Goal: Check status: Check status

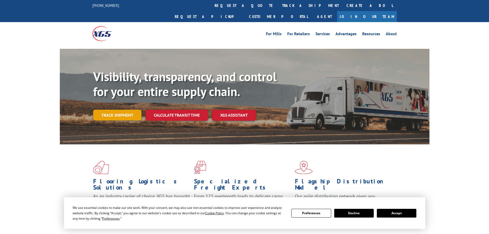
click at [119, 110] on link "Track shipment" at bounding box center [117, 115] width 48 height 11
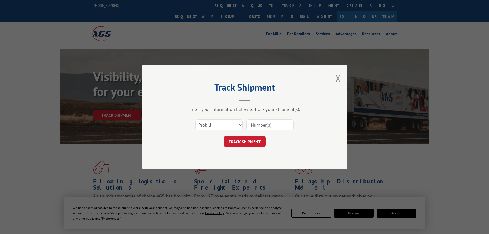
click at [253, 124] on input at bounding box center [270, 124] width 47 height 11
paste input "17521778"
type input "17521778"
click at [258, 142] on button "TRACK SHIPMENT" at bounding box center [245, 141] width 42 height 11
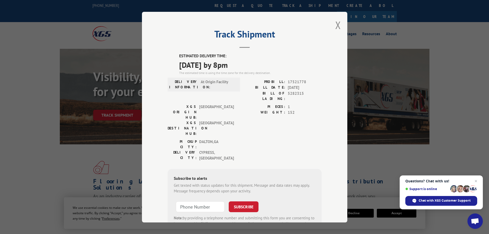
drag, startPoint x: 178, startPoint y: 64, endPoint x: 244, endPoint y: 64, distance: 66.3
click at [244, 64] on span "09/15/2025 by 8pm" at bounding box center [250, 65] width 143 height 12
copy span "09/15/2025 by 8pm"
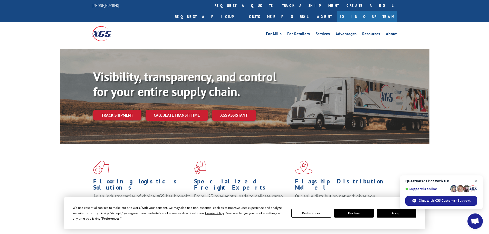
scroll to position [205, 0]
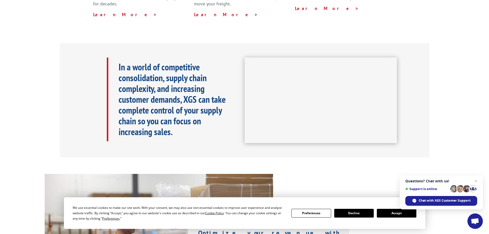
click at [403, 211] on button "Accept" at bounding box center [397, 213] width 40 height 9
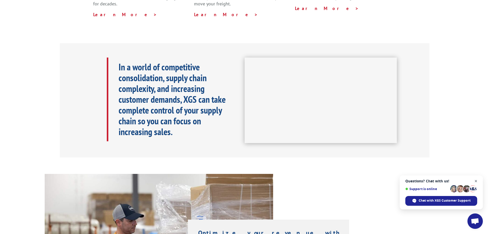
click at [478, 179] on span "Close chat" at bounding box center [476, 181] width 6 height 6
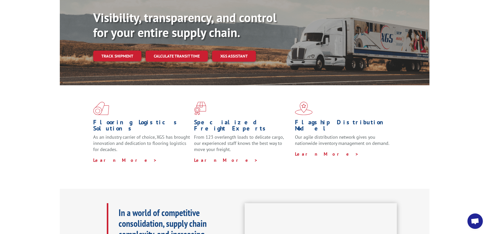
scroll to position [0, 0]
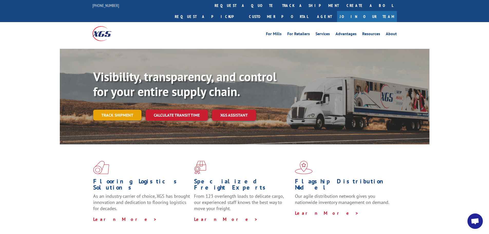
click at [116, 110] on link "Track shipment" at bounding box center [117, 115] width 48 height 11
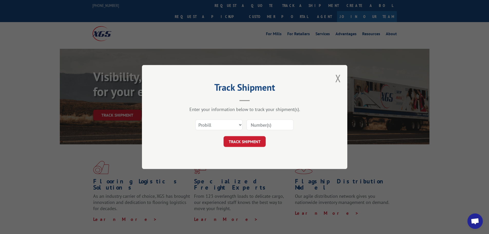
click at [256, 126] on input at bounding box center [270, 124] width 47 height 11
paste input "17229703"
type input "17229703"
click at [259, 142] on button "TRACK SHIPMENT" at bounding box center [245, 141] width 42 height 11
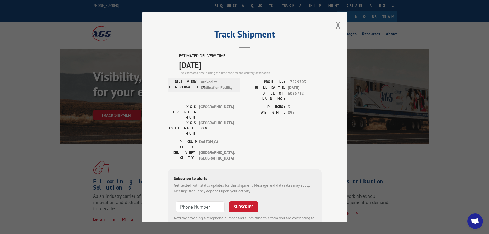
click at [333, 25] on div "Track Shipment ESTIMATED DELIVERY TIME: [DATE] The estimated time is using the …" at bounding box center [244, 117] width 205 height 211
click at [335, 25] on button "Close modal" at bounding box center [338, 25] width 6 height 14
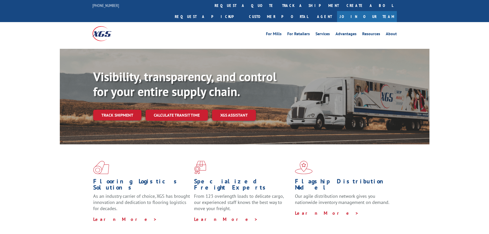
click at [131, 98] on div "Visibility, transparency, and control for your entire supply chain. Track shipm…" at bounding box center [261, 105] width 336 height 72
click at [131, 110] on link "Track shipment" at bounding box center [117, 115] width 48 height 11
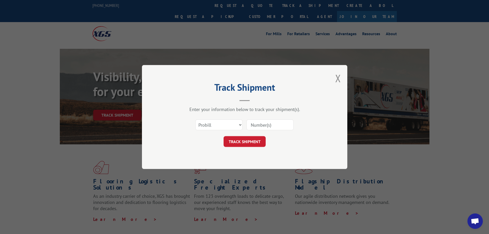
click at [251, 127] on input at bounding box center [270, 124] width 47 height 11
paste input "17229703"
type input "17229703"
click at [257, 144] on button "TRACK SHIPMENT" at bounding box center [245, 141] width 42 height 11
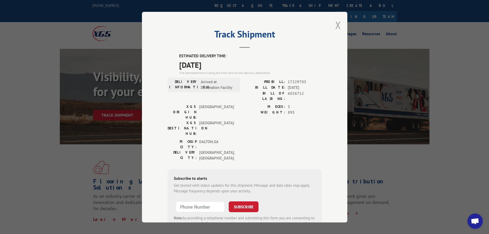
click at [335, 23] on button "Close modal" at bounding box center [338, 25] width 6 height 14
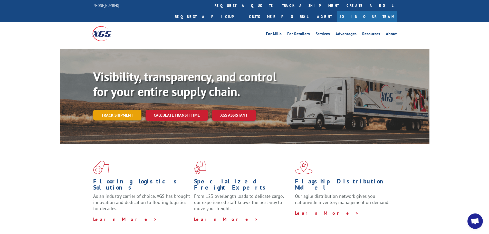
click at [130, 110] on link "Track shipment" at bounding box center [117, 115] width 48 height 11
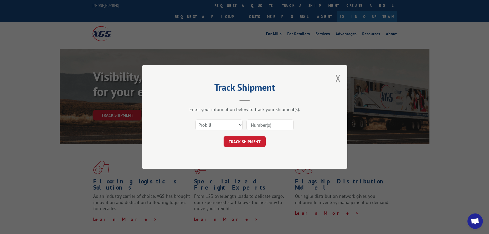
click at [247, 122] on input at bounding box center [270, 124] width 47 height 11
paste input "17471629"
type input "17471629"
click at [253, 143] on button "TRACK SHIPMENT" at bounding box center [245, 141] width 42 height 11
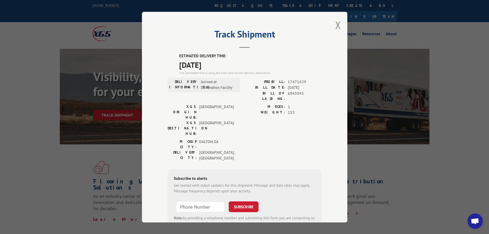
drag, startPoint x: 180, startPoint y: 67, endPoint x: 218, endPoint y: 68, distance: 37.8
click at [218, 68] on span "09/12/2025" at bounding box center [250, 65] width 143 height 12
click at [246, 66] on span "09/12/2025" at bounding box center [250, 65] width 143 height 12
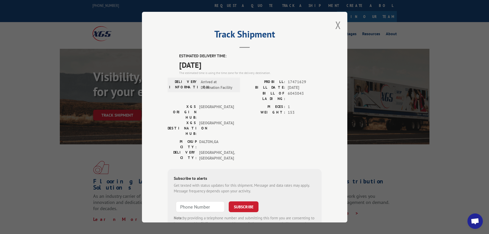
drag, startPoint x: 217, startPoint y: 67, endPoint x: 173, endPoint y: 66, distance: 44.4
click at [168, 66] on div "ESTIMATED DELIVERY TIME: 09/12/2025 The estimated time is using the time zone f…" at bounding box center [245, 145] width 154 height 185
copy span "09/12/2025"
